Goal: Use online tool/utility: Use online tool/utility

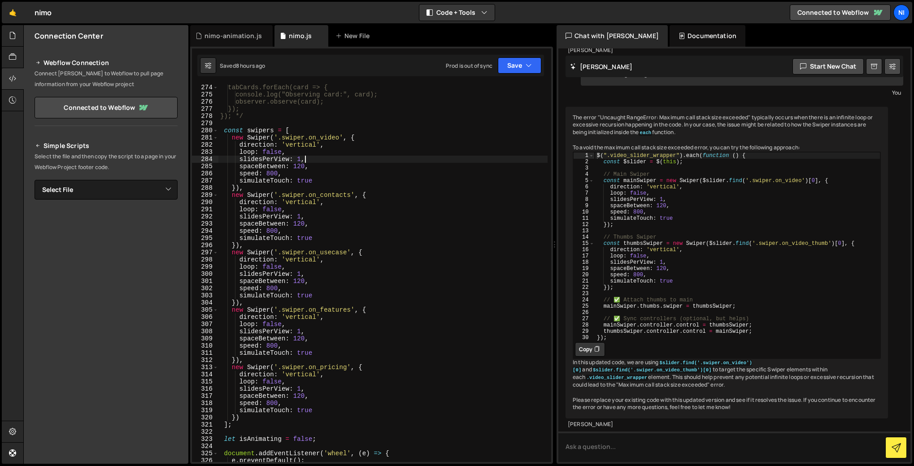
scroll to position [1948, 0]
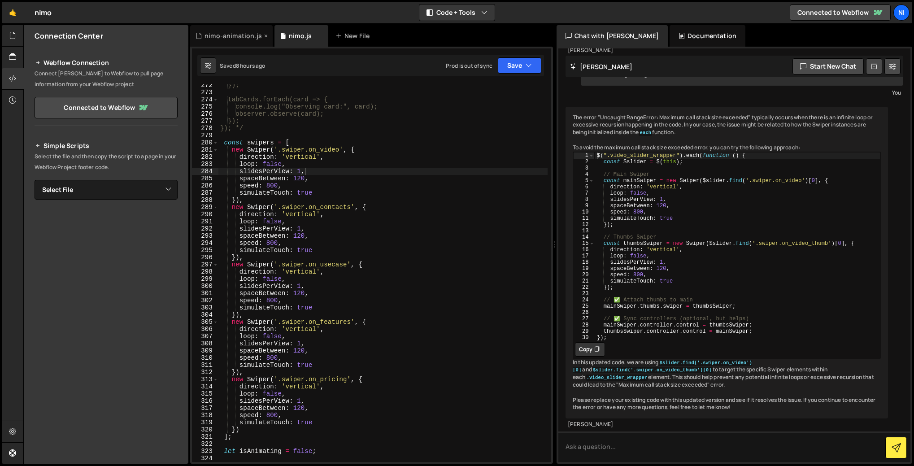
click at [234, 35] on div "nimo-animation.js" at bounding box center [233, 35] width 57 height 9
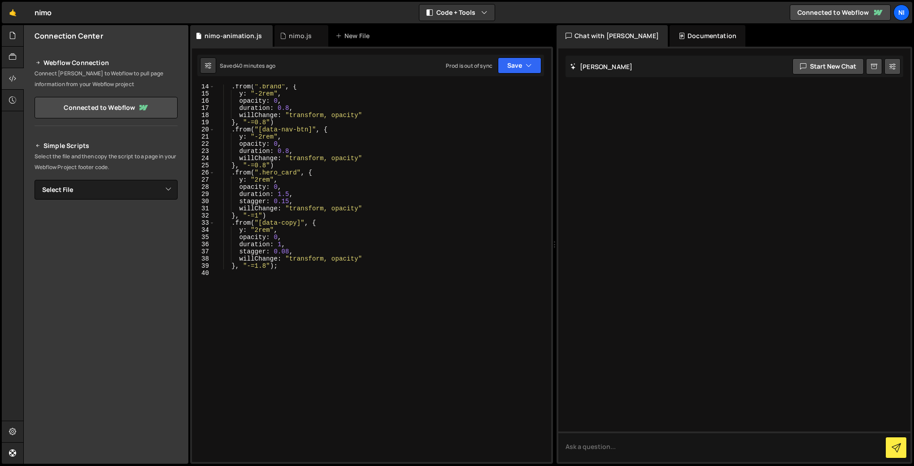
scroll to position [0, 0]
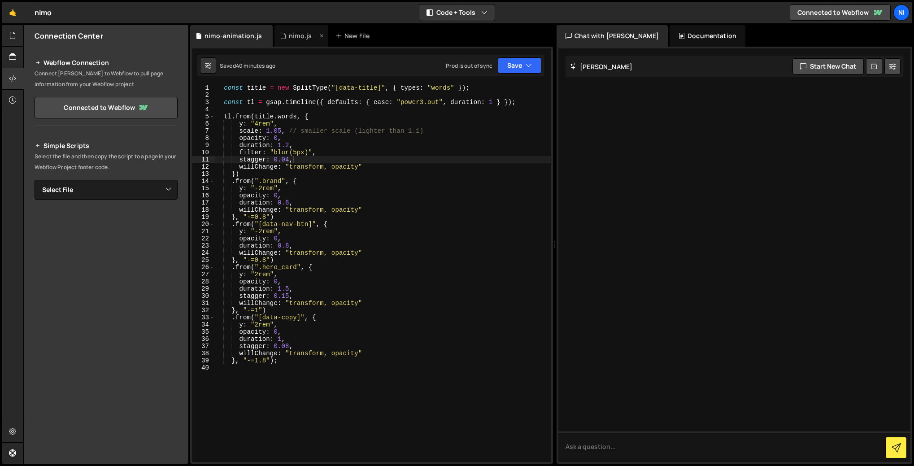
click at [276, 36] on div "nimo.js" at bounding box center [302, 36] width 54 height 22
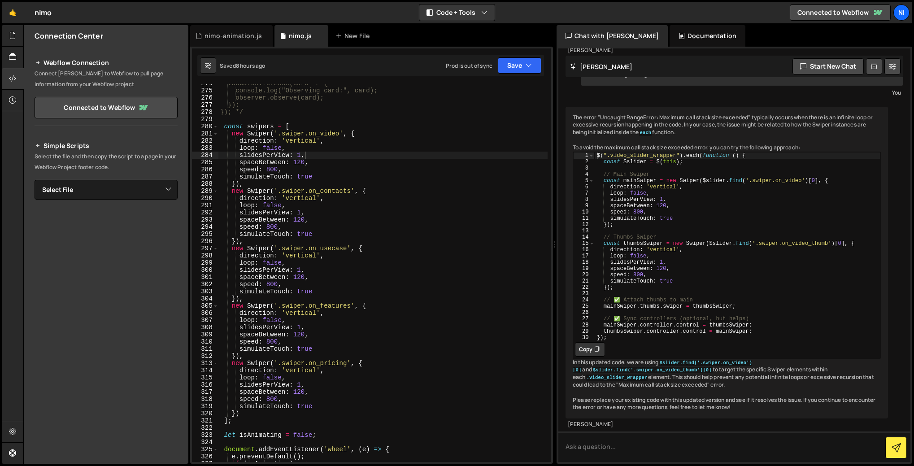
scroll to position [1921, 0]
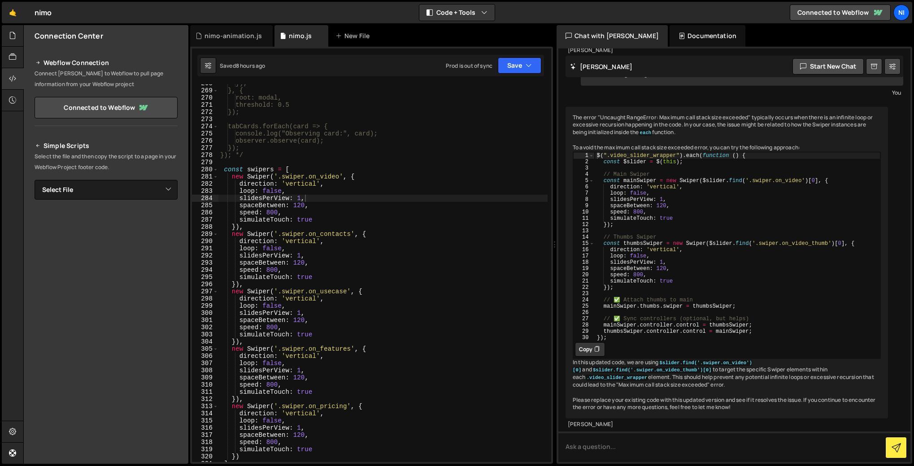
click at [231, 162] on div "}); }, { root: modal, threshold: 0.5 }); tabCards.forEach(card => { console.log…" at bounding box center [383, 276] width 329 height 392
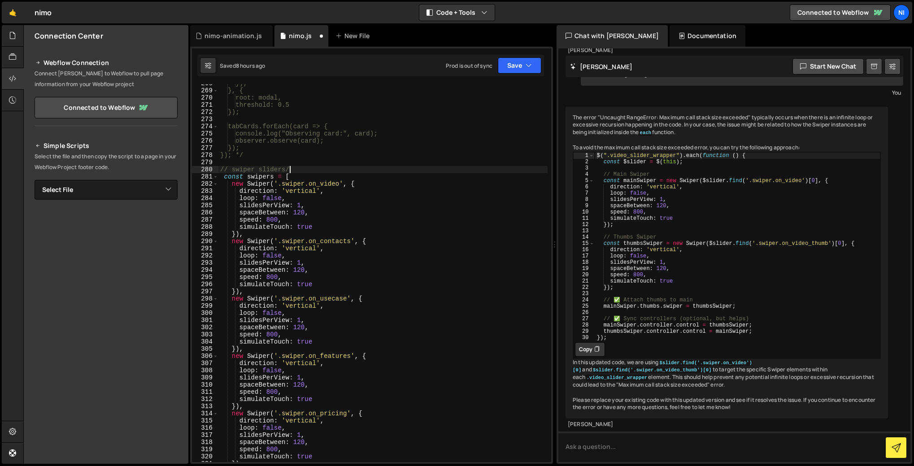
scroll to position [0, 4]
drag, startPoint x: 232, startPoint y: 170, endPoint x: 222, endPoint y: 169, distance: 10.4
click at [222, 169] on div "}); }, { root: modal, threshold: 0.5 }); tabCards.forEach(card => { console.log…" at bounding box center [383, 276] width 329 height 392
click at [222, 168] on div "}); }, { root: modal, threshold: 0.5 }); tabCards.forEach(card => { console.log…" at bounding box center [383, 273] width 329 height 378
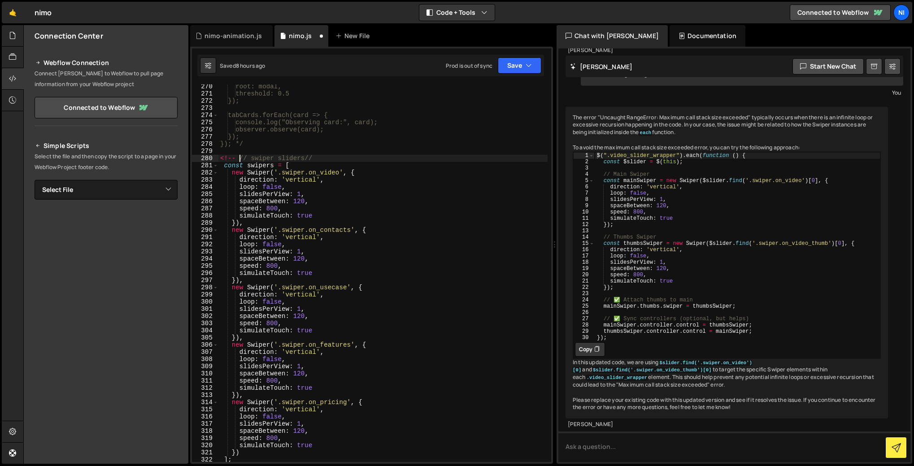
scroll to position [1932, 0]
click at [226, 160] on div "root: modal, threshold: 0.5 }); tabCards.forEach(card => { console.log("Observi…" at bounding box center [383, 279] width 329 height 392
click at [242, 158] on div "root: modal, threshold: 0.5 }); tabCards.forEach(card => { console.log("Observi…" at bounding box center [383, 279] width 329 height 392
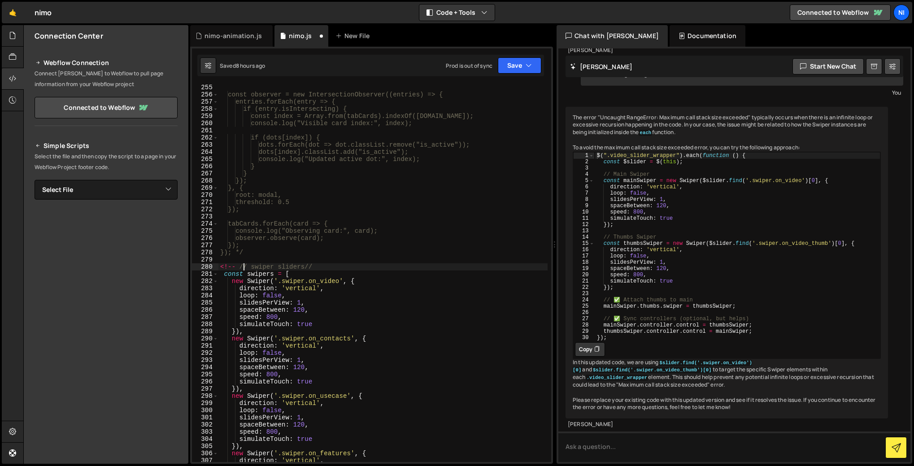
scroll to position [1878, 0]
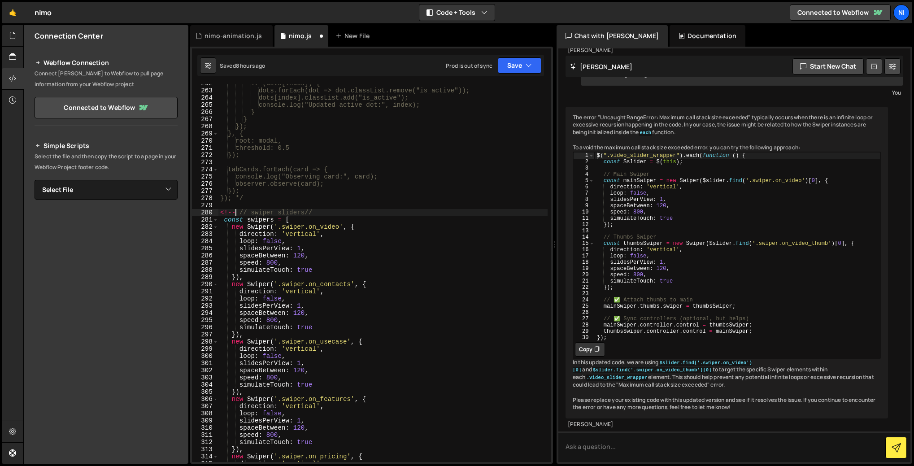
drag, startPoint x: 237, startPoint y: 212, endPoint x: 211, endPoint y: 211, distance: 26.5
click at [211, 211] on div "<!-- // swiper sliders// 262 263 264 265 266 267 268 269 270 271 272 273 274 27…" at bounding box center [371, 273] width 359 height 378
click at [315, 215] on div "if (dots[index]) { dots.forEach(dot => dot.classList.remove("is_active")); dots…" at bounding box center [383, 276] width 329 height 392
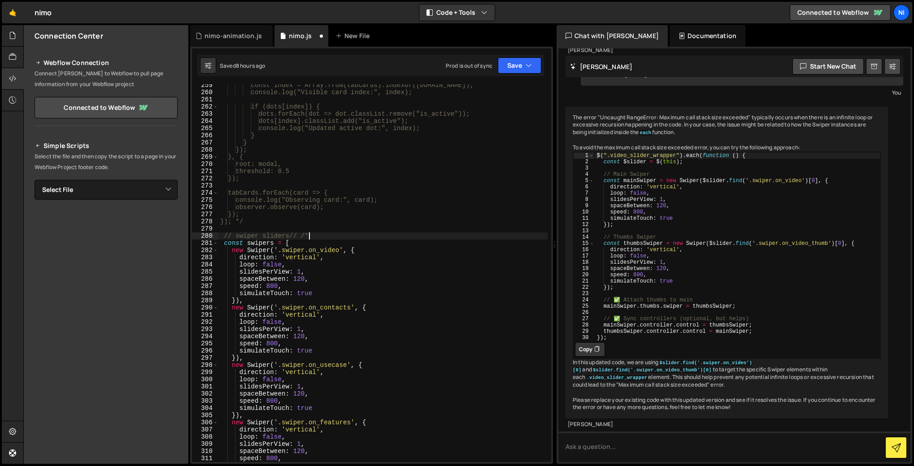
scroll to position [1855, 0]
drag, startPoint x: 301, startPoint y: 235, endPoint x: 320, endPoint y: 238, distance: 19.6
click at [320, 238] on div "const index = Array.from(tabCards).indexOf([DOMAIN_NAME]); console.log("Visible…" at bounding box center [383, 278] width 329 height 392
type textarea "// swiper sliders//"
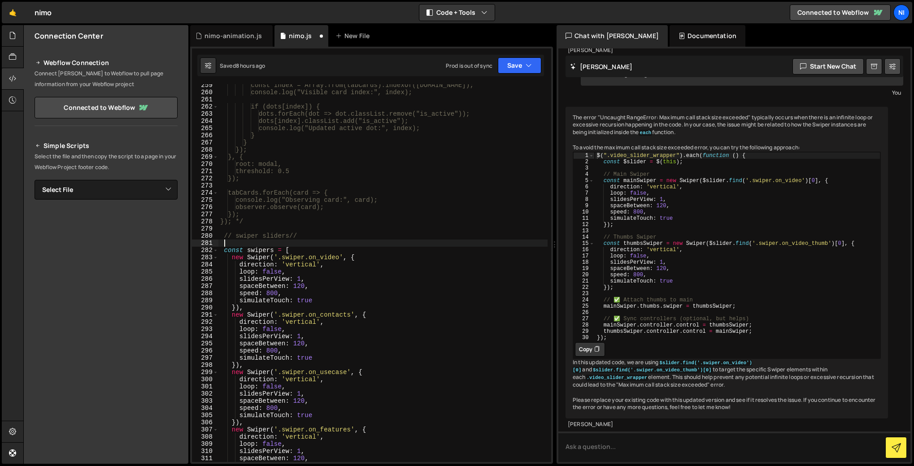
paste textarea "/*"
type textarea "/*"
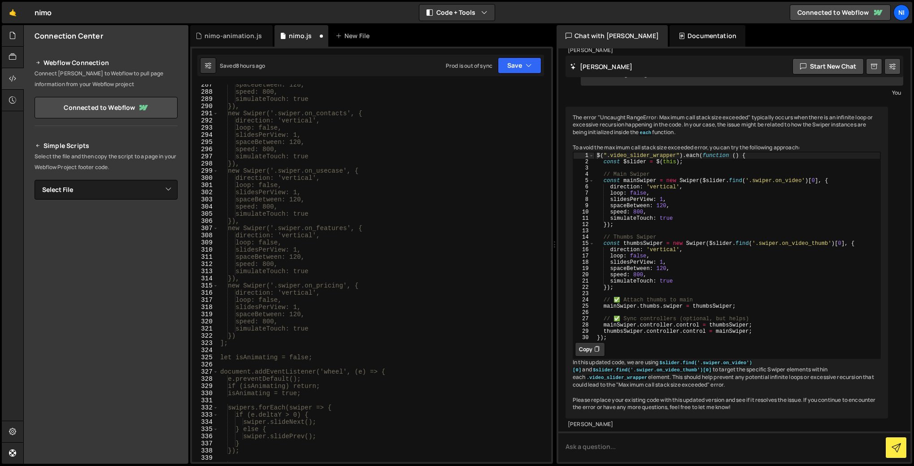
scroll to position [2208, 0]
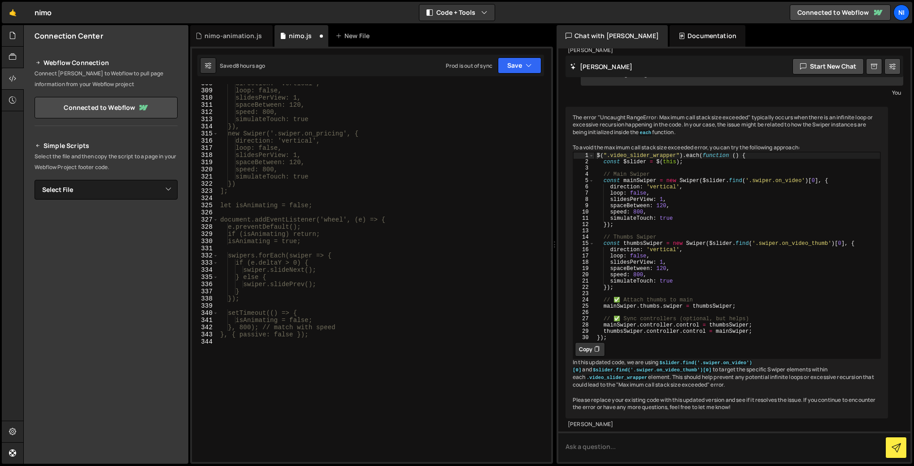
click at [339, 338] on div "direction: 'vertical', loop: false, slidesPerView: 1, spaceBetween: 120, speed:…" at bounding box center [383, 276] width 329 height 392
type textarea "*/"
paste textarea "/*"
type textarea "/*"
paste textarea "});"
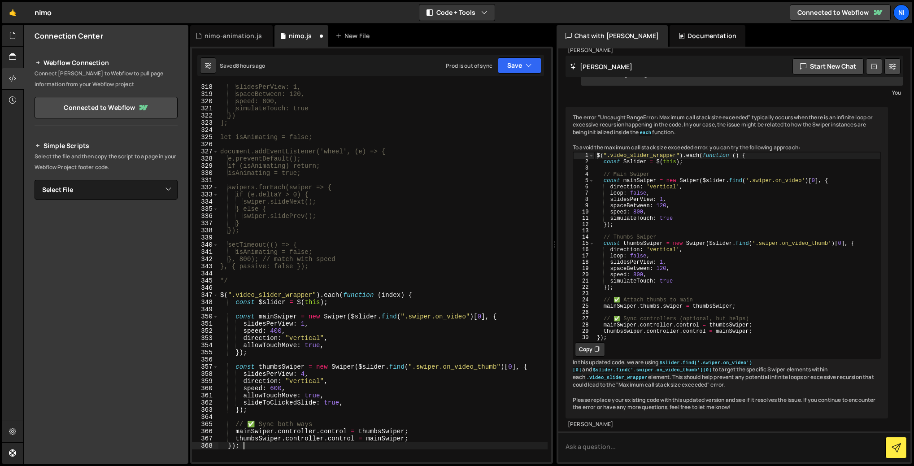
scroll to position [2327, 0]
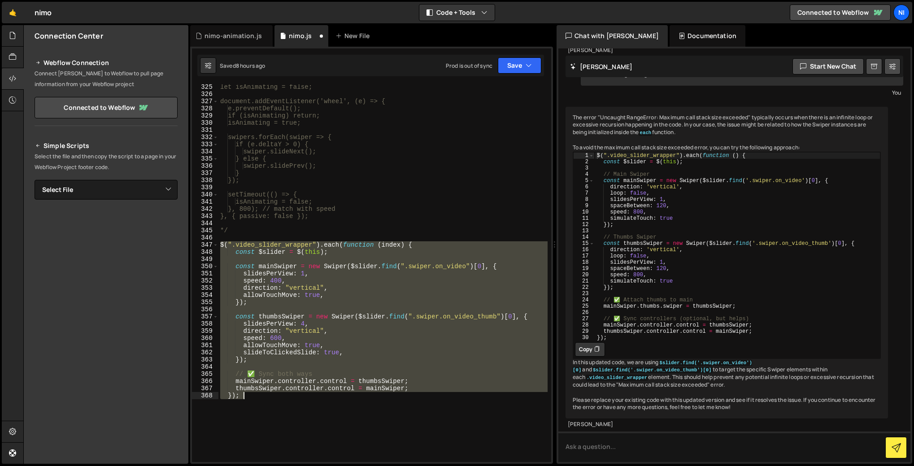
drag, startPoint x: 219, startPoint y: 242, endPoint x: 249, endPoint y: 398, distance: 159.0
click at [249, 398] on div "let isAnimating = false; document.addEventListener('wheel', (e) => { e.preventD…" at bounding box center [383, 279] width 329 height 392
type textarea "thumbsSwiper.controller.control = mainSwiper; });"
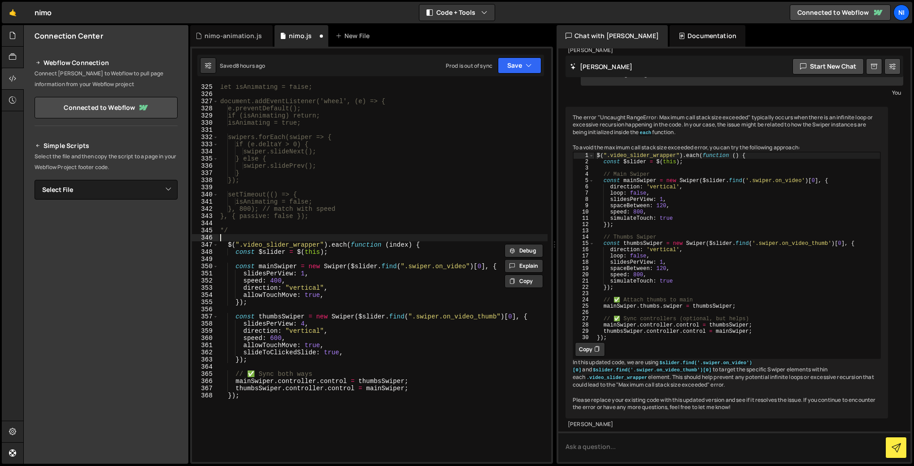
click at [372, 240] on div "let isAnimating = false; document.addEventListener('wheel', (e) => { e.preventD…" at bounding box center [383, 279] width 329 height 392
click at [401, 344] on div "let isAnimating = false; document.addEventListener('wheel', (e) => { e.preventD…" at bounding box center [383, 279] width 329 height 392
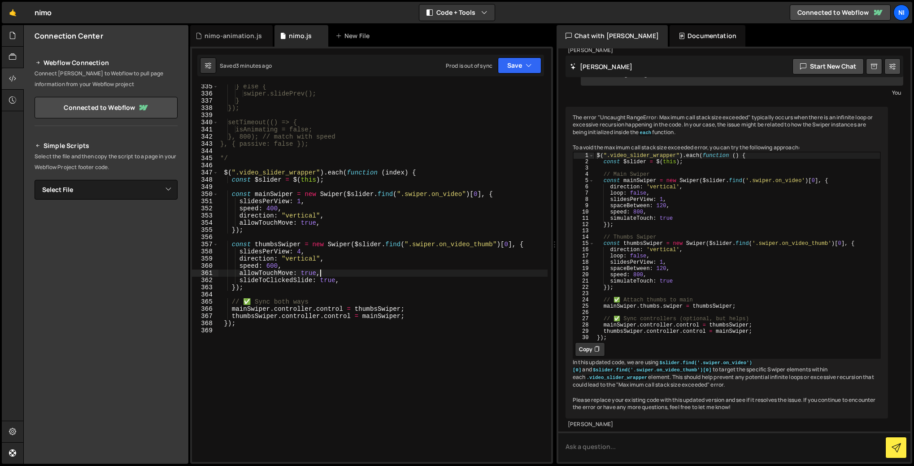
scroll to position [2399, 0]
click at [350, 285] on div "} else { swiper.slidePrev(); } }); setTimeout(() => { isAnimating = false; }, 8…" at bounding box center [383, 279] width 329 height 392
click at [300, 252] on div "} else { swiper.slidePrev(); } }); setTimeout(() => { isAnimating = false; }, 8…" at bounding box center [383, 279] width 329 height 392
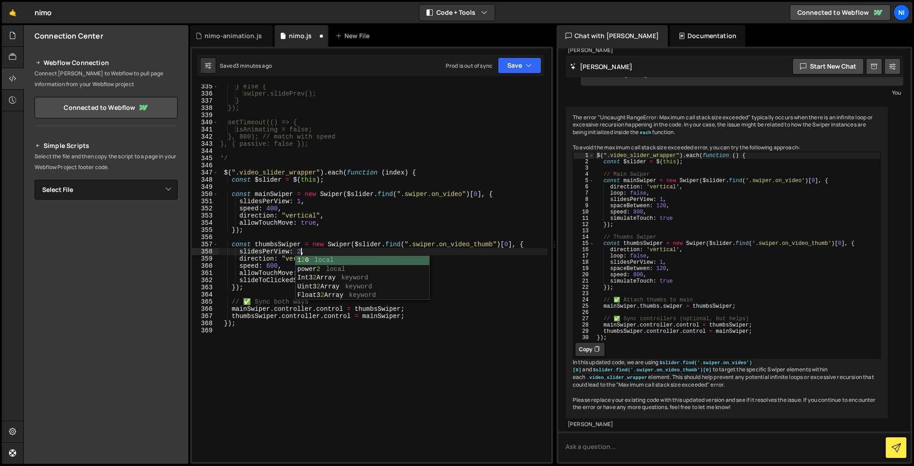
scroll to position [0, 5]
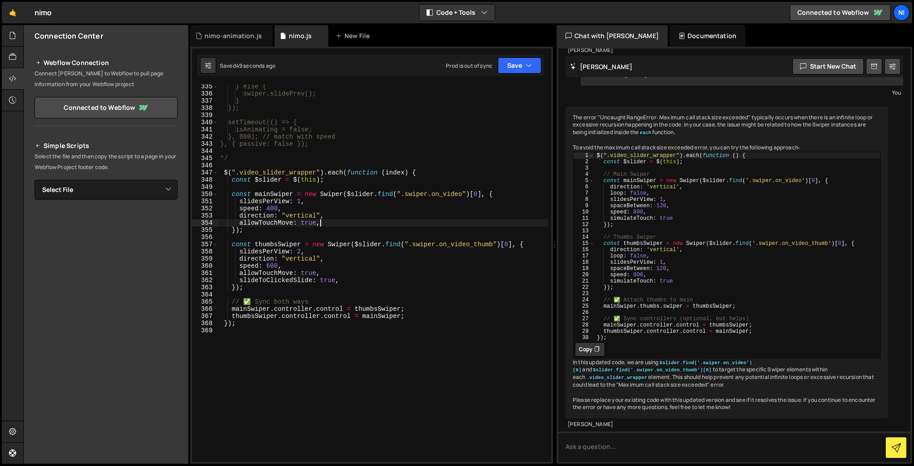
click at [323, 221] on div "} else { swiper.slidePrev(); } }); setTimeout(() => { isAnimating = false; }, 8…" at bounding box center [383, 279] width 329 height 392
type textarea "allowTouchMove: true,"
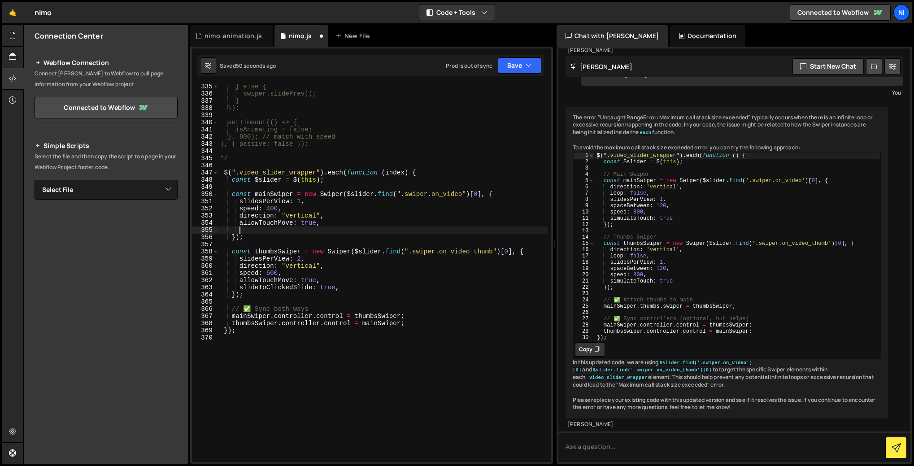
paste textarea "loopedSlides: totalSlides,"
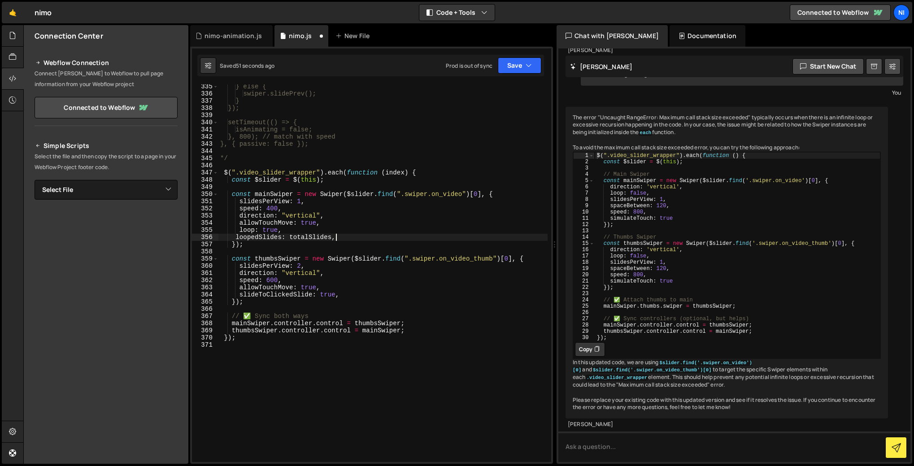
click at [302, 237] on div "} else { swiper.slidePrev(); } }); setTimeout(() => { isAnimating = false; }, 8…" at bounding box center [383, 279] width 329 height 392
click at [306, 233] on div "} else { swiper.slidePrev(); } }); setTimeout(() => { isAnimating = false; }, 8…" at bounding box center [383, 279] width 329 height 392
click at [344, 295] on div "} else { swiper.slidePrev(); } }); setTimeout(() => { isAnimating = false; }, 8…" at bounding box center [383, 279] width 329 height 392
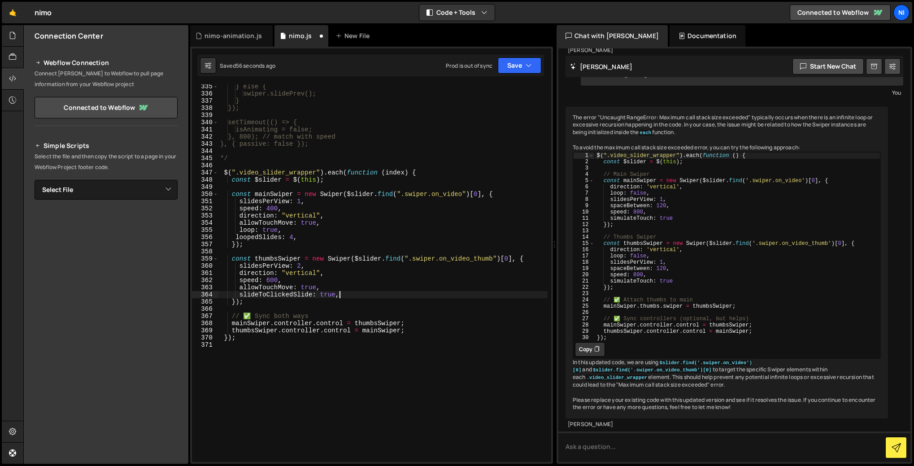
type textarea "slideToClickedSlide: true,"
paste textarea "loopedSlides: totalSlides,"
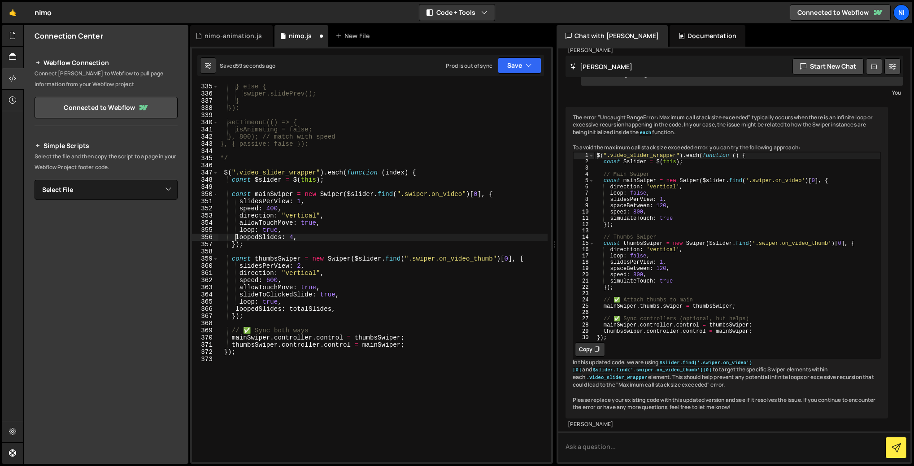
click at [236, 239] on div "} else { swiper.slidePrev(); } }); setTimeout(() => { isAnimating = false; }, 8…" at bounding box center [383, 279] width 329 height 392
click at [236, 308] on div "} else { swiper.slidePrev(); } }); setTimeout(() => { isAnimating = false; }, 8…" at bounding box center [383, 279] width 329 height 392
click at [305, 308] on div "} else { swiper.slidePrev(); } }); setTimeout(() => { isAnimating = false; }, 8…" at bounding box center [383, 279] width 329 height 392
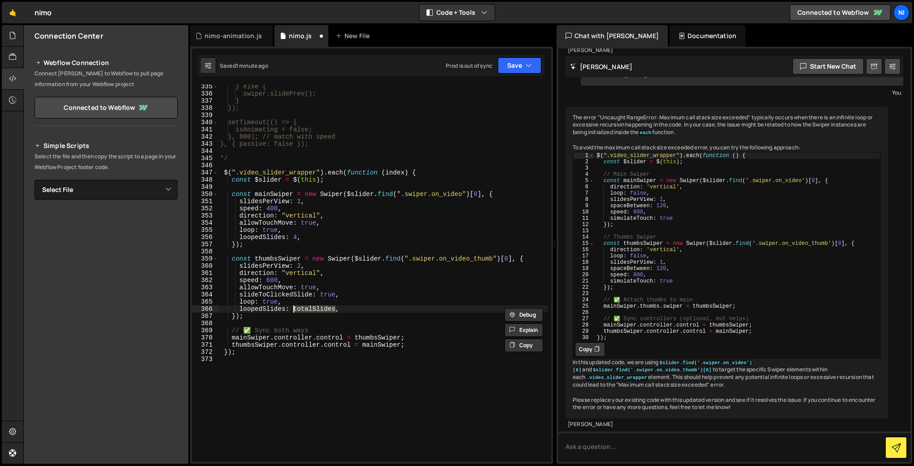
scroll to position [0, 5]
click at [385, 299] on div "} else { swiper.slidePrev(); } }); setTimeout(() => { isAnimating = false; }, 8…" at bounding box center [383, 279] width 329 height 392
click at [301, 266] on div "} else { swiper.slidePrev(); } }); setTimeout(() => { isAnimating = false; }, 8…" at bounding box center [383, 279] width 329 height 392
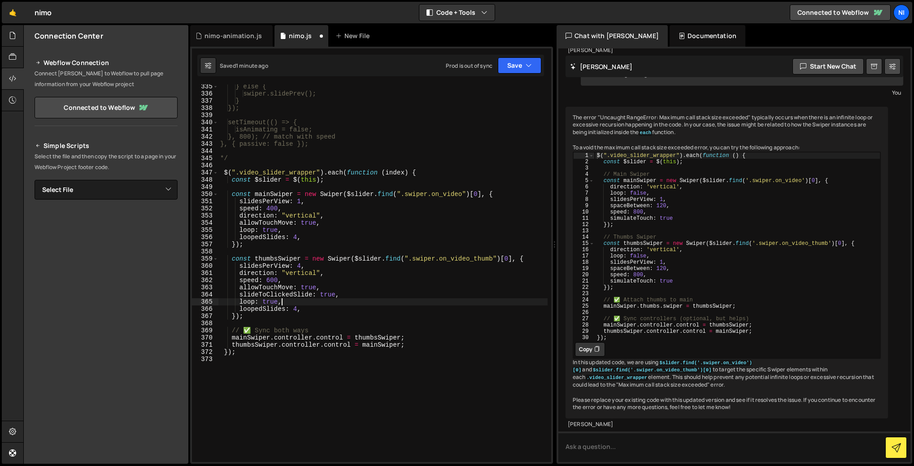
click at [320, 303] on div "} else { swiper.slidePrev(); } }); setTimeout(() => { isAnimating = false; }, 8…" at bounding box center [383, 279] width 329 height 392
click at [319, 314] on div "} else { swiper.slidePrev(); } }); setTimeout(() => { isAnimating = false; }, 8…" at bounding box center [383, 279] width 329 height 392
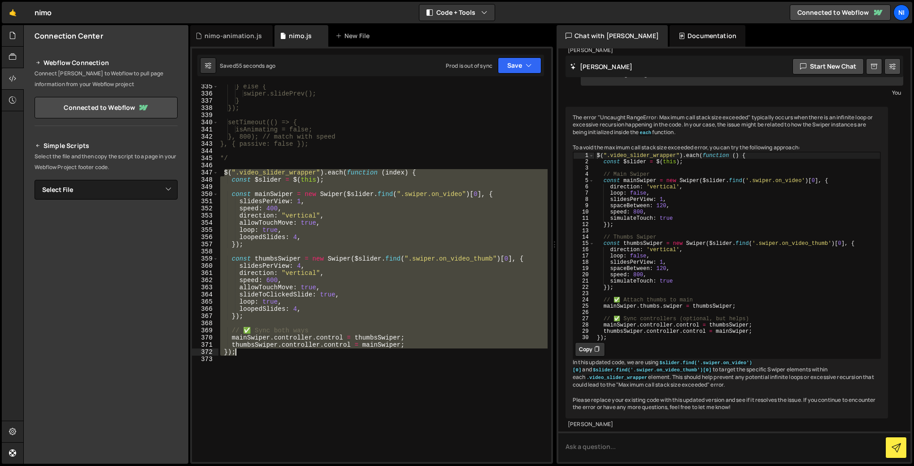
drag, startPoint x: 223, startPoint y: 171, endPoint x: 253, endPoint y: 354, distance: 185.1
click at [253, 354] on div "} else { swiper.slidePrev(); } }); setTimeout(() => { isAnimating = false; }, 8…" at bounding box center [383, 279] width 329 height 392
click at [275, 201] on div "} else { swiper.slidePrev(); } }); setTimeout(() => { isAnimating = false; }, 8…" at bounding box center [383, 273] width 329 height 378
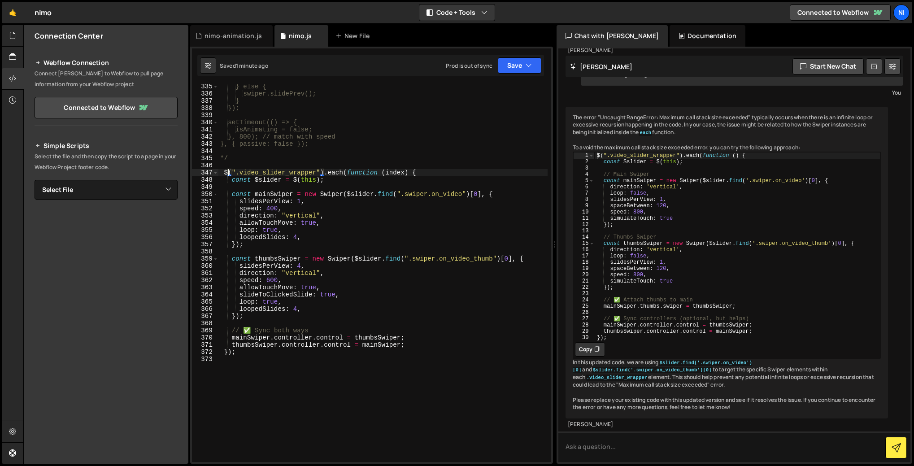
drag, startPoint x: 226, startPoint y: 173, endPoint x: 228, endPoint y: 179, distance: 6.1
click at [228, 179] on div "} else { swiper.slidePrev(); } }); setTimeout(() => { isAnimating = false; }, 8…" at bounding box center [383, 279] width 329 height 392
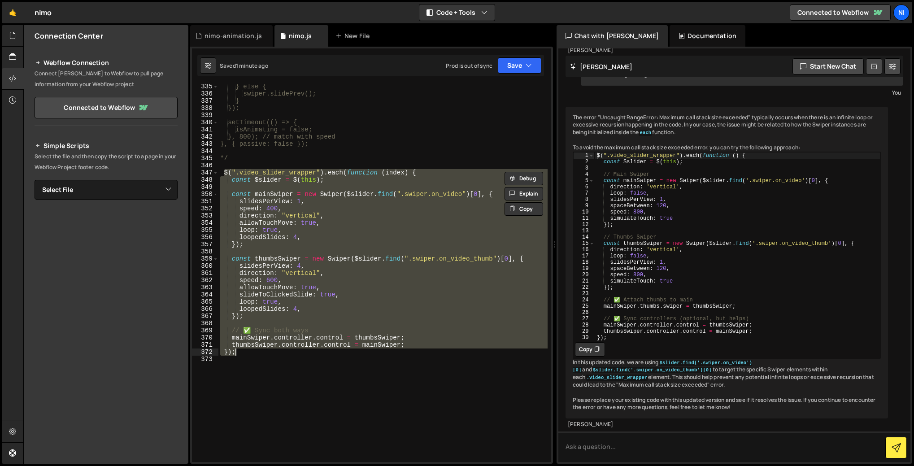
drag, startPoint x: 223, startPoint y: 171, endPoint x: 245, endPoint y: 351, distance: 181.2
click at [245, 351] on div "} else { swiper.slidePrev(); } }); setTimeout(() => { isAnimating = false; }, 8…" at bounding box center [383, 279] width 329 height 392
paste textarea
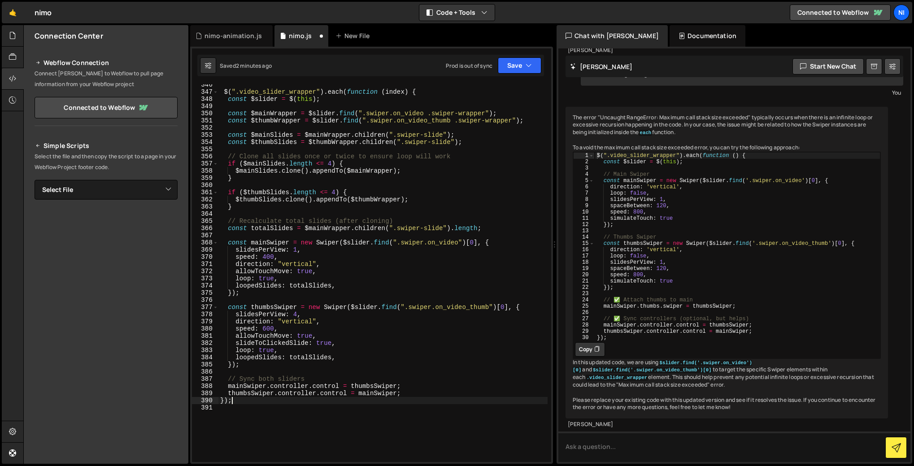
scroll to position [2491, 0]
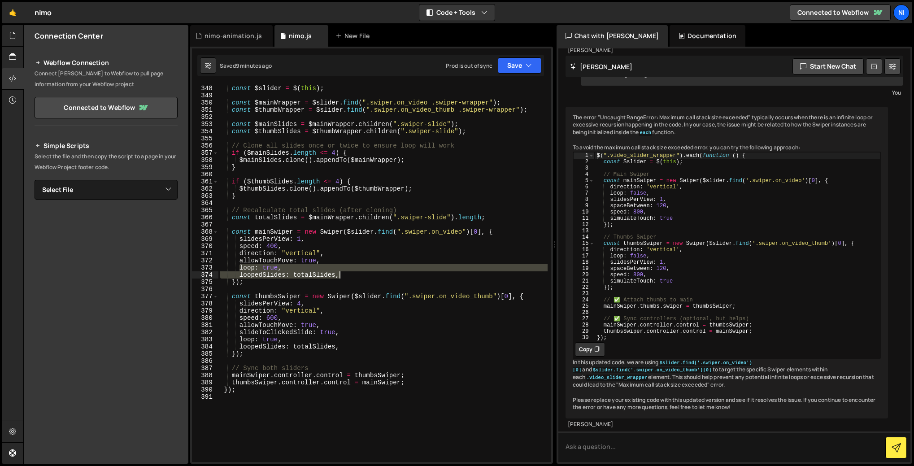
drag, startPoint x: 240, startPoint y: 267, endPoint x: 349, endPoint y: 273, distance: 108.7
click at [349, 273] on div "$ ( ".video_slider_wrapper" ) . each ( function ( index ) { const $slider = $ (…" at bounding box center [383, 274] width 329 height 392
click at [238, 267] on div "$ ( ".video_slider_wrapper" ) . each ( function ( index ) { const $slider = $ (…" at bounding box center [383, 274] width 329 height 392
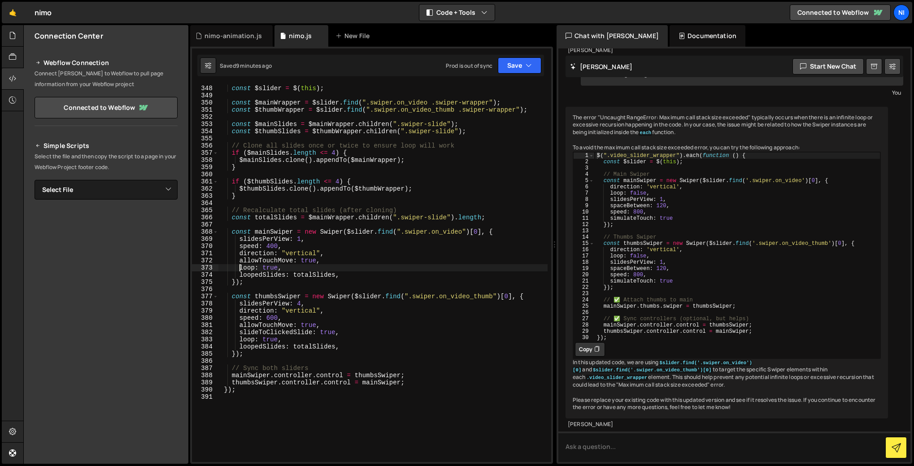
click at [234, 268] on div "$ ( ".video_slider_wrapper" ) . each ( function ( index ) { const $slider = $ (…" at bounding box center [383, 274] width 329 height 392
click at [239, 275] on div "$ ( ".video_slider_wrapper" ) . each ( function ( index ) { const $slider = $ (…" at bounding box center [383, 274] width 329 height 392
click at [237, 340] on div "$ ( ".video_slider_wrapper" ) . each ( function ( index ) { const $slider = $ (…" at bounding box center [383, 274] width 329 height 392
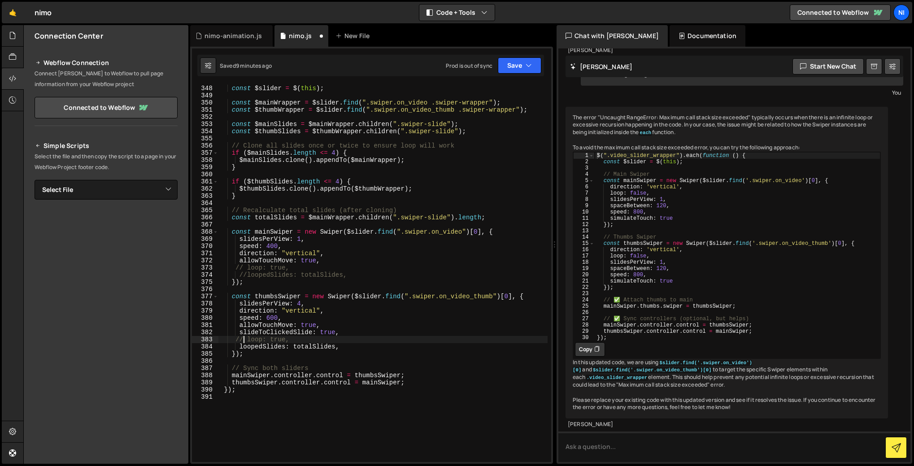
click at [240, 349] on div "$ ( ".video_slider_wrapper" ) . each ( function ( index ) { const $slider = $ (…" at bounding box center [383, 274] width 329 height 392
click at [237, 344] on div "$ ( ".video_slider_wrapper" ) . each ( function ( index ) { const $slider = $ (…" at bounding box center [383, 274] width 329 height 392
click at [332, 261] on div "$ ( ".video_slider_wrapper" ) . each ( function ( index ) { const $slider = $ (…" at bounding box center [383, 274] width 329 height 392
click at [337, 313] on div "$ ( ".video_slider_wrapper" ) . each ( function ( index ) { const $slider = $ (…" at bounding box center [383, 274] width 329 height 392
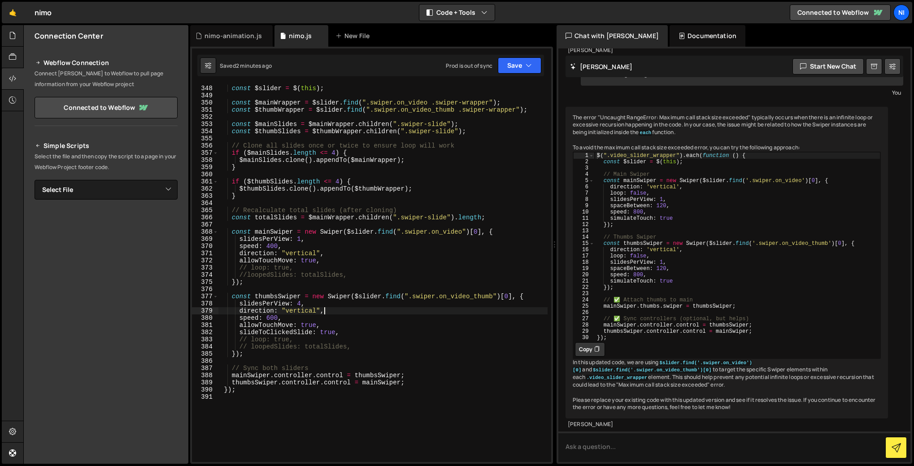
click at [350, 334] on div "$ ( ".video_slider_wrapper" ) . each ( function ( index ) { const $slider = $ (…" at bounding box center [383, 274] width 329 height 392
type textarea "slideToClickedSlide: true,"
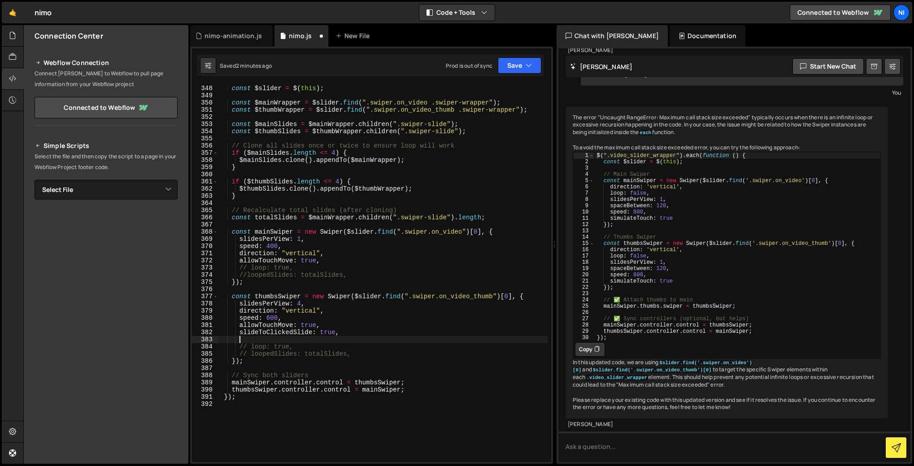
paste textarea "spaceBetween: 10,"
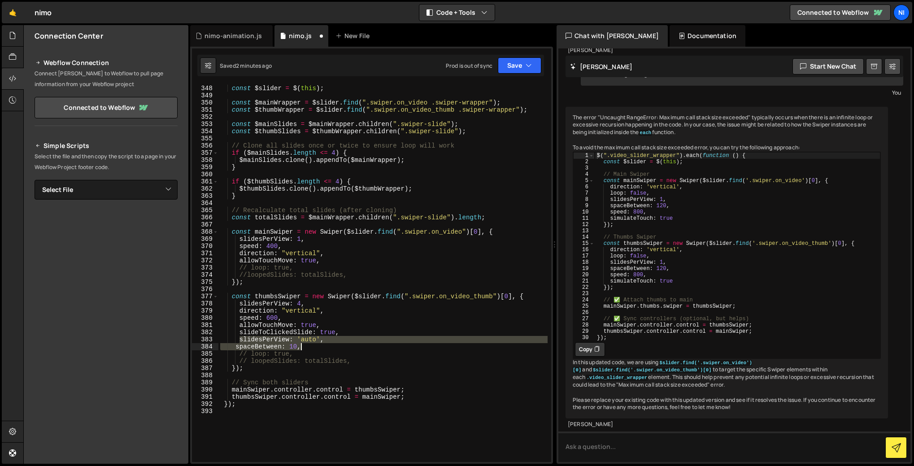
drag, startPoint x: 240, startPoint y: 342, endPoint x: 321, endPoint y: 349, distance: 81.0
click at [321, 349] on div "$ ( ".video_slider_wrapper" ) . each ( function ( index ) { const $slider = $ (…" at bounding box center [383, 274] width 329 height 392
click at [303, 346] on div "$ ( ".video_slider_wrapper" ) . each ( function ( index ) { const $slider = $ (…" at bounding box center [383, 273] width 329 height 378
click at [230, 346] on div "$ ( ".video_slider_wrapper" ) . each ( function ( index ) { const $slider = $ (…" at bounding box center [383, 274] width 329 height 392
click at [234, 339] on div "$ ( ".video_slider_wrapper" ) . each ( function ( index ) { const $slider = $ (…" at bounding box center [383, 274] width 329 height 392
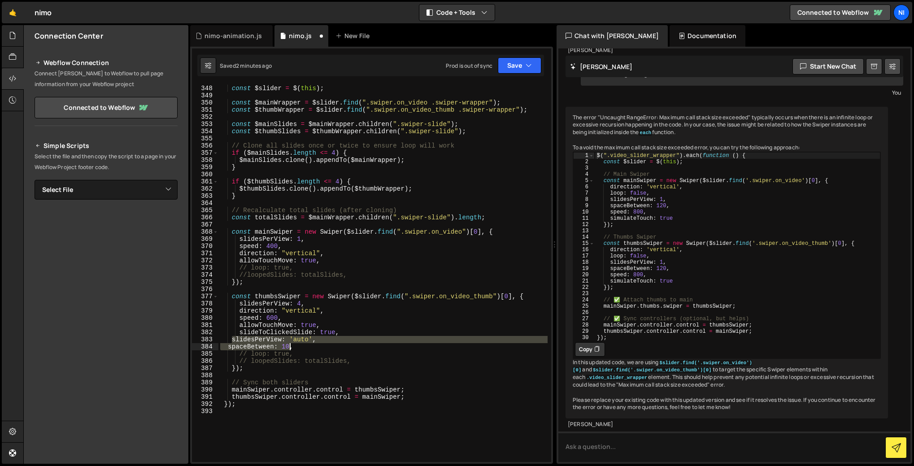
drag, startPoint x: 232, startPoint y: 339, endPoint x: 293, endPoint y: 348, distance: 62.1
click at [293, 348] on div "$ ( ".video_slider_wrapper" ) . each ( function ( index ) { const $slider = $ (…" at bounding box center [383, 274] width 329 height 392
click at [236, 346] on div "$ ( ".video_slider_wrapper" ) . each ( function ( index ) { const $slider = $ (…" at bounding box center [383, 273] width 329 height 378
drag, startPoint x: 303, startPoint y: 350, endPoint x: 320, endPoint y: 351, distance: 17.1
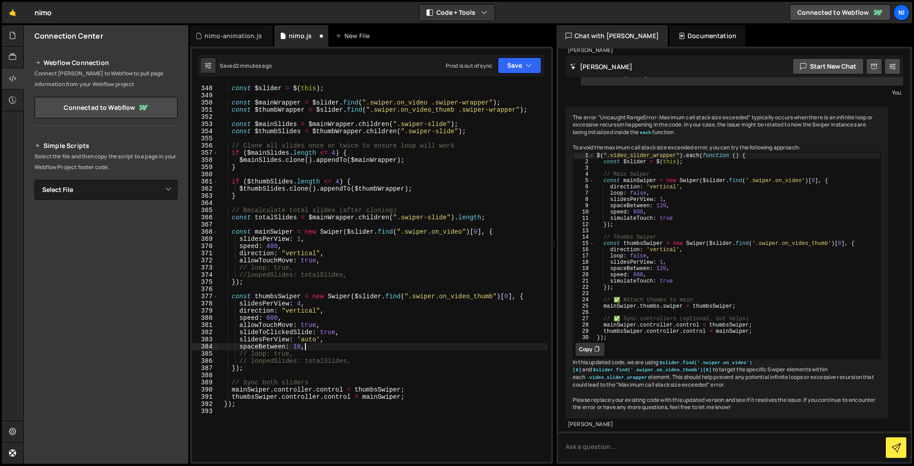
click at [303, 350] on div "$ ( ".video_slider_wrapper" ) . each ( function ( index ) { const $slider = $ (…" at bounding box center [383, 274] width 329 height 392
click at [315, 341] on div "$ ( ".video_slider_wrapper" ) . each ( function ( index ) { const $slider = $ (…" at bounding box center [383, 274] width 329 height 392
drag, startPoint x: 249, startPoint y: 357, endPoint x: 258, endPoint y: 352, distance: 10.8
click at [249, 357] on div "$ ( ".video_slider_wrapper" ) . each ( function ( index ) { const $slider = $ (…" at bounding box center [383, 274] width 329 height 392
drag, startPoint x: 248, startPoint y: 269, endPoint x: 234, endPoint y: 269, distance: 14.4
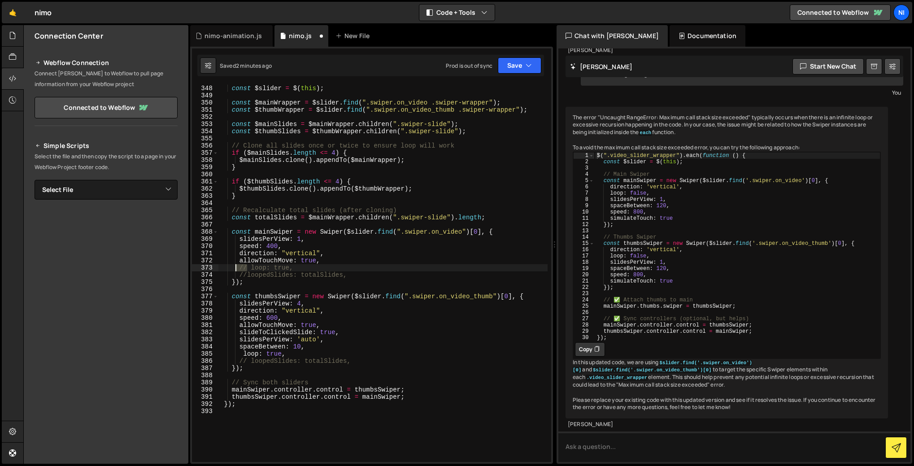
click at [234, 269] on div "$ ( ".video_slider_wrapper" ) . each ( function ( index ) { const $slider = $ (…" at bounding box center [383, 274] width 329 height 392
drag, startPoint x: 302, startPoint y: 277, endPoint x: 343, endPoint y: 276, distance: 41.3
click at [343, 276] on div "$ ( ".video_slider_wrapper" ) . each ( function ( index ) { const $slider = $ (…" at bounding box center [383, 274] width 329 height 392
click at [254, 277] on div "$ ( ".video_slider_wrapper" ) . each ( function ( index ) { const $slider = $ (…" at bounding box center [383, 274] width 329 height 392
drag, startPoint x: 240, startPoint y: 266, endPoint x: 249, endPoint y: 267, distance: 8.5
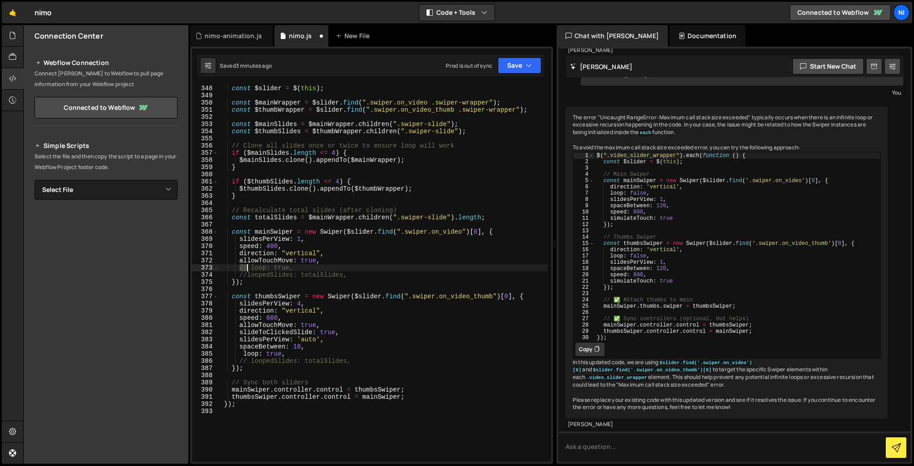
click at [249, 267] on div "$ ( ".video_slider_wrapper" ) . each ( function ( index ) { const $slider = $ (…" at bounding box center [383, 274] width 329 height 392
drag, startPoint x: 247, startPoint y: 273, endPoint x: 235, endPoint y: 275, distance: 11.8
click at [235, 275] on div "$ ( ".video_slider_wrapper" ) . each ( function ( index ) { const $slider = $ (…" at bounding box center [383, 274] width 329 height 392
click at [245, 267] on div "$ ( ".video_slider_wrapper" ) . each ( function ( index ) { const $slider = $ (…" at bounding box center [383, 274] width 329 height 392
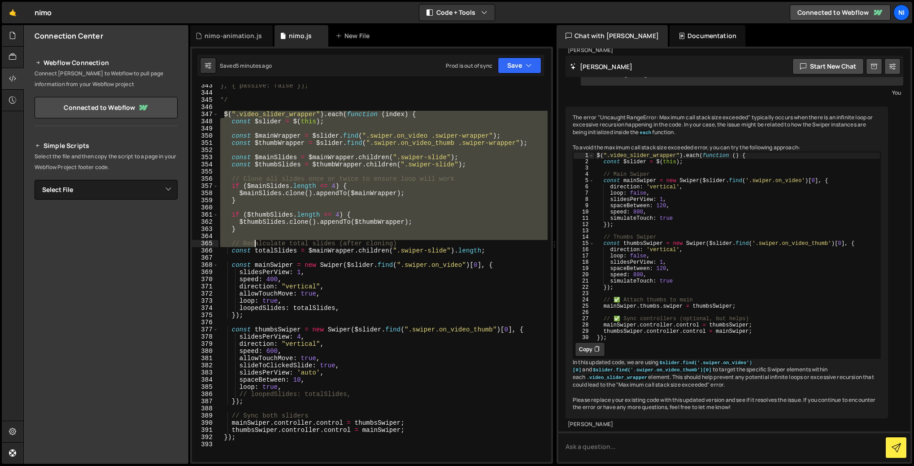
scroll to position [2507, 0]
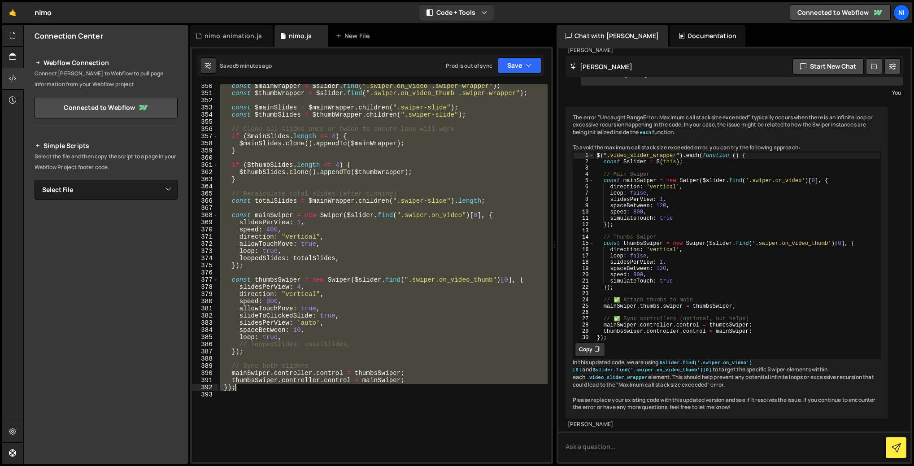
drag, startPoint x: 224, startPoint y: 125, endPoint x: 248, endPoint y: 390, distance: 266.3
click at [248, 390] on div "const $mainWrapper = $slider . find ( ".swiper.on_video .swiper-wrapper" ) ; co…" at bounding box center [383, 279] width 329 height 392
paste textarea
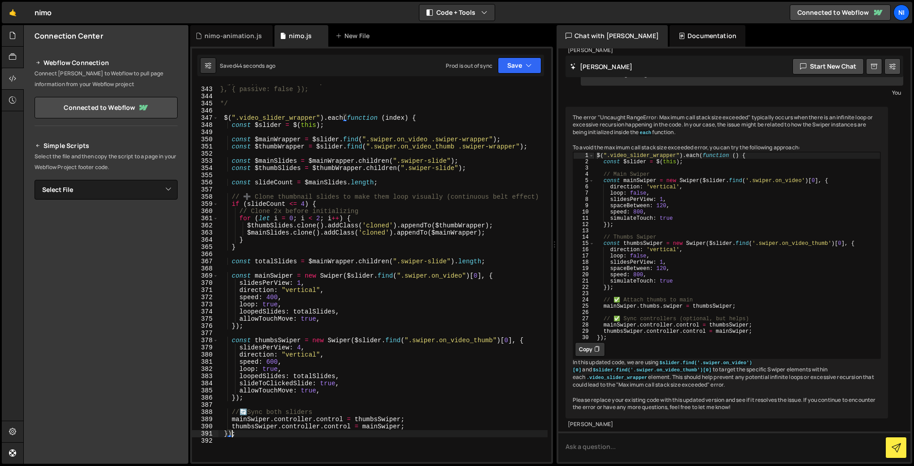
scroll to position [2514, 0]
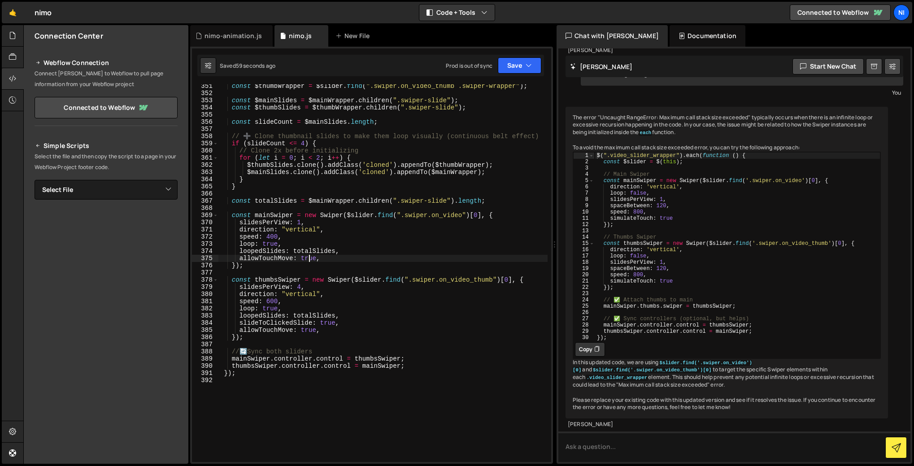
click at [308, 260] on div "const $thumbWrapper = $slider . find ( ".swiper.on_video_thumb .swiper-wrapper"…" at bounding box center [383, 279] width 329 height 392
click at [323, 261] on div "const $thumbWrapper = $slider . find ( ".swiper.on_video_thumb .swiper-wrapper"…" at bounding box center [383, 279] width 329 height 392
drag, startPoint x: 239, startPoint y: 258, endPoint x: 323, endPoint y: 260, distance: 84.4
click at [323, 260] on div "const $thumbWrapper = $slider . find ( ".swiper.on_video_thumb .swiper-wrapper"…" at bounding box center [383, 279] width 329 height 392
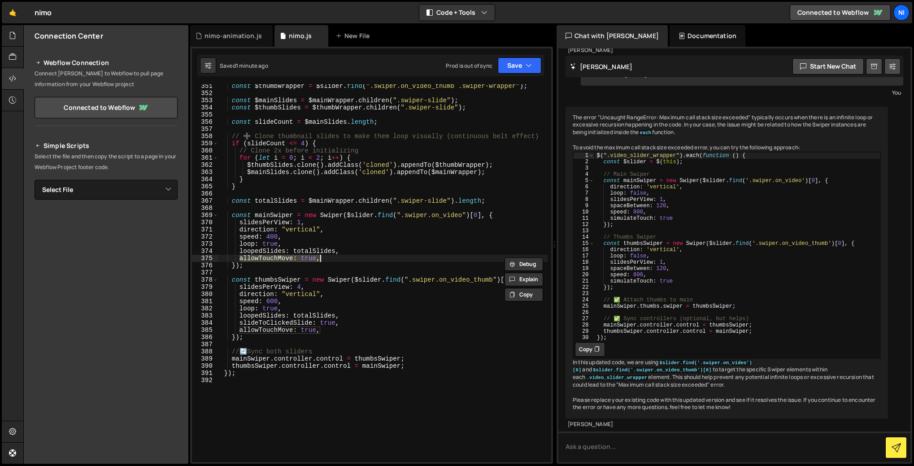
click at [339, 261] on div "const $thumbWrapper = $slider . find ( ".swiper.on_video_thumb .swiper-wrapper"…" at bounding box center [383, 273] width 329 height 378
drag, startPoint x: 240, startPoint y: 260, endPoint x: 325, endPoint y: 259, distance: 85.3
click at [325, 259] on div "const $thumbWrapper = $slider . find ( ".swiper.on_video_thumb .swiper-wrapper"…" at bounding box center [383, 279] width 329 height 392
click at [335, 260] on div "const $thumbWrapper = $slider . find ( ".swiper.on_video_thumb .swiper-wrapper"…" at bounding box center [383, 273] width 329 height 378
drag, startPoint x: 239, startPoint y: 256, endPoint x: 247, endPoint y: 258, distance: 8.4
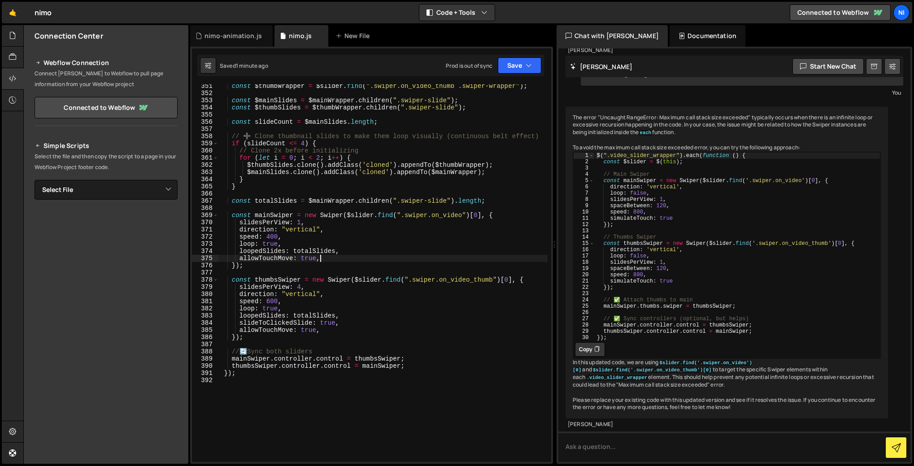
click at [239, 256] on div "const $thumbWrapper = $slider . find ( ".swiper.on_video_thumb .swiper-wrapper"…" at bounding box center [383, 279] width 329 height 392
click at [238, 328] on div "const $thumbWrapper = $slider . find ( ".swiper.on_video_thumb .swiper-wrapper"…" at bounding box center [383, 279] width 329 height 392
type textarea "//allowTouchMove: true,"
